Goal: Task Accomplishment & Management: Manage account settings

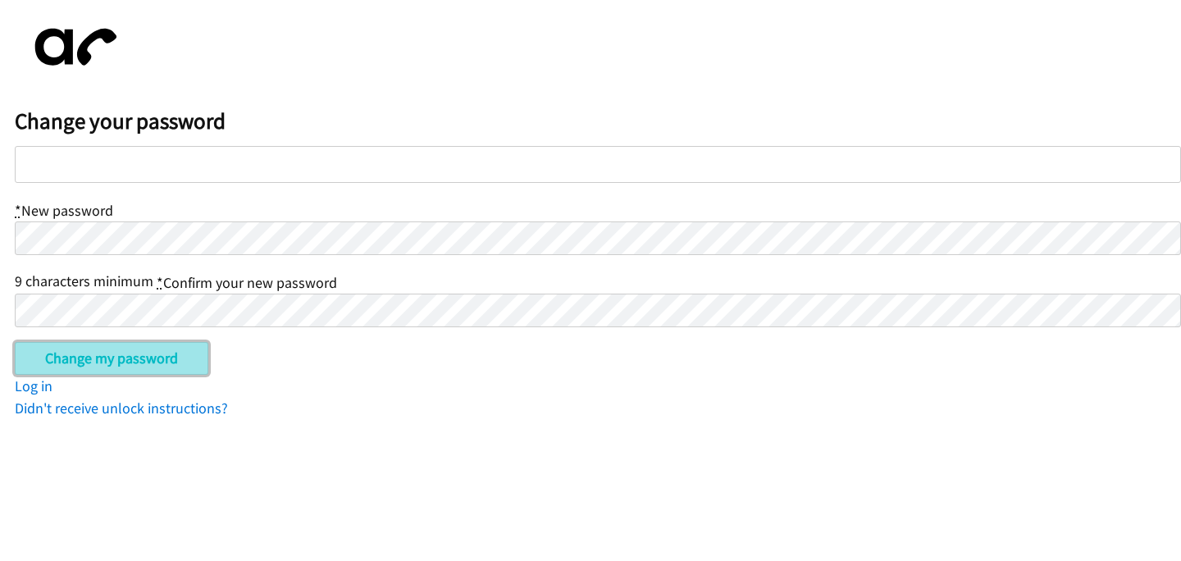
click at [157, 367] on input "Change my password" at bounding box center [112, 358] width 194 height 33
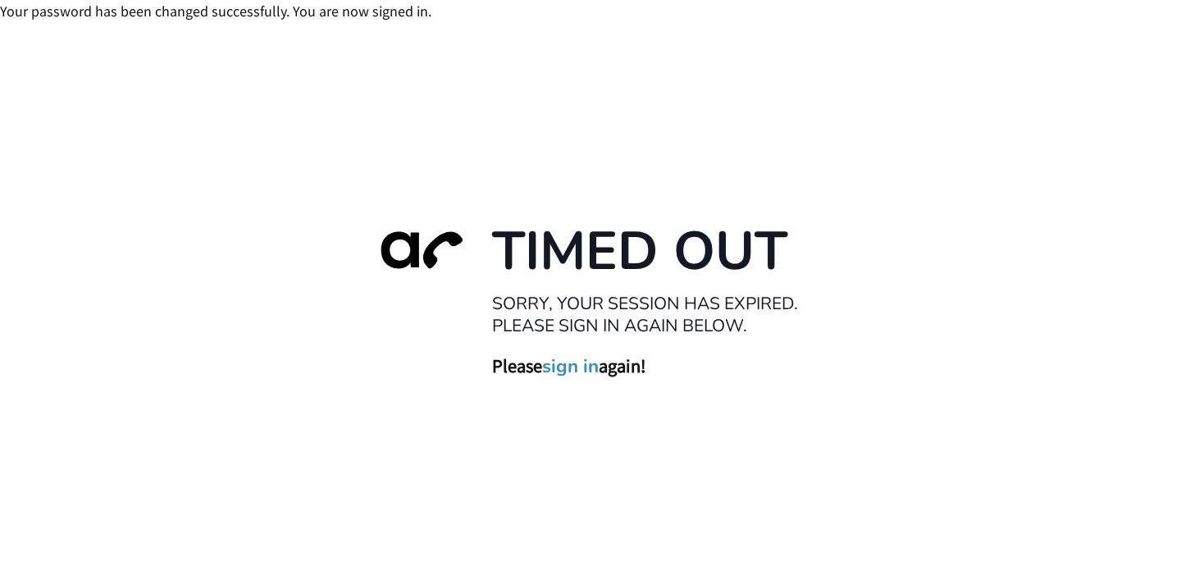
click at [584, 364] on link "sign in" at bounding box center [570, 366] width 57 height 23
click at [578, 368] on link "sign in" at bounding box center [570, 366] width 57 height 23
click at [556, 366] on link "sign in" at bounding box center [570, 366] width 57 height 23
